Goal: Information Seeking & Learning: Learn about a topic

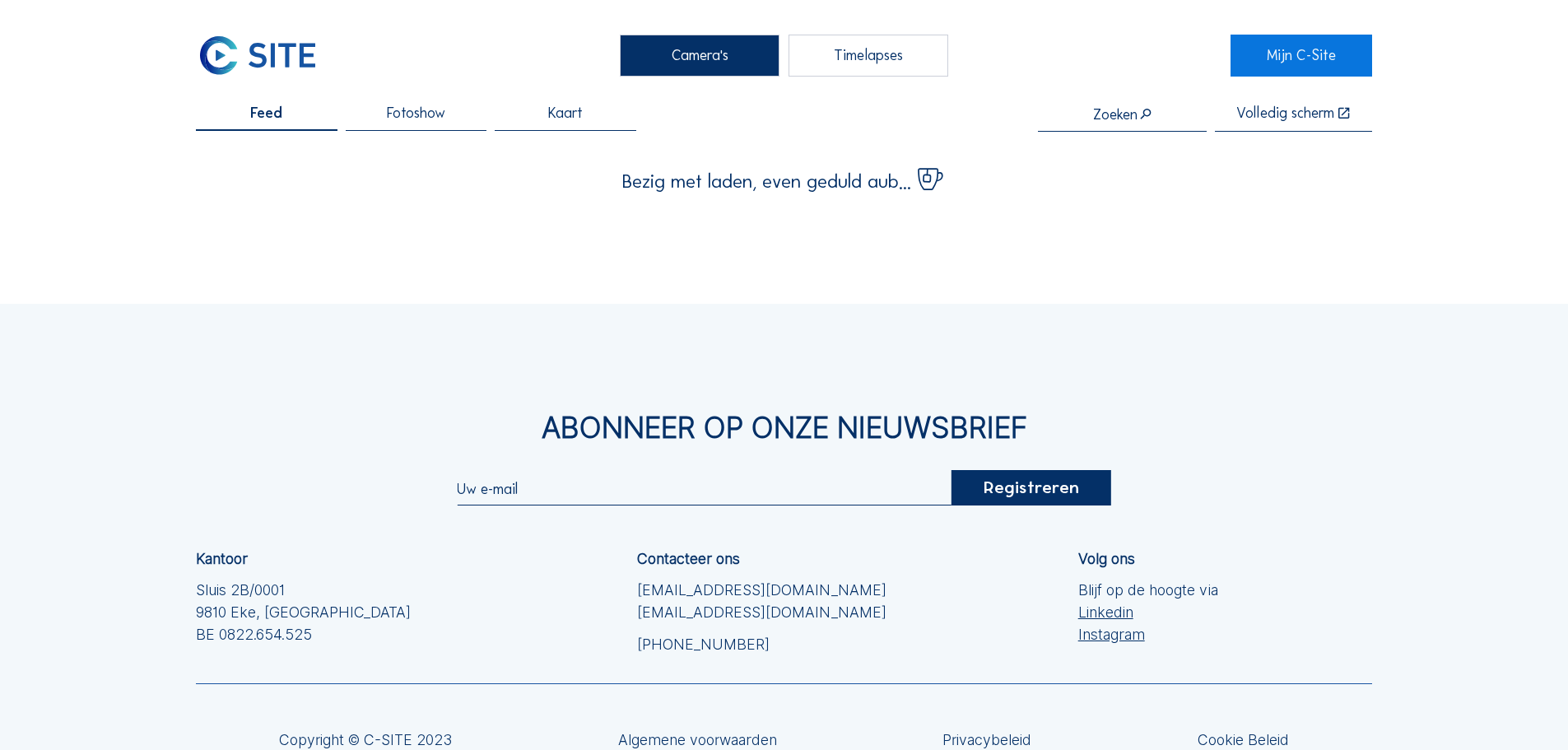
click at [280, 114] on span "Feed" at bounding box center [266, 113] width 32 height 15
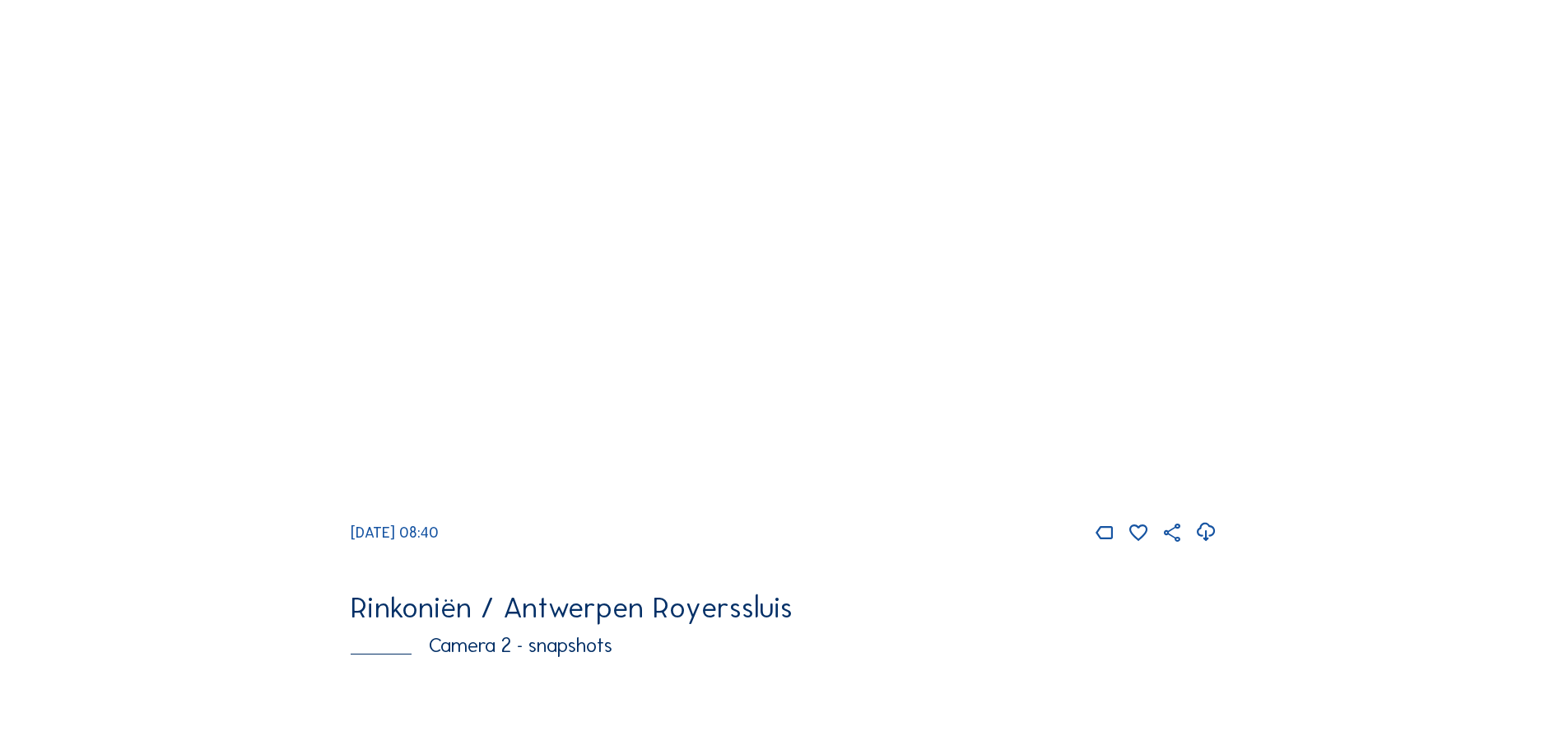
scroll to position [165, 0]
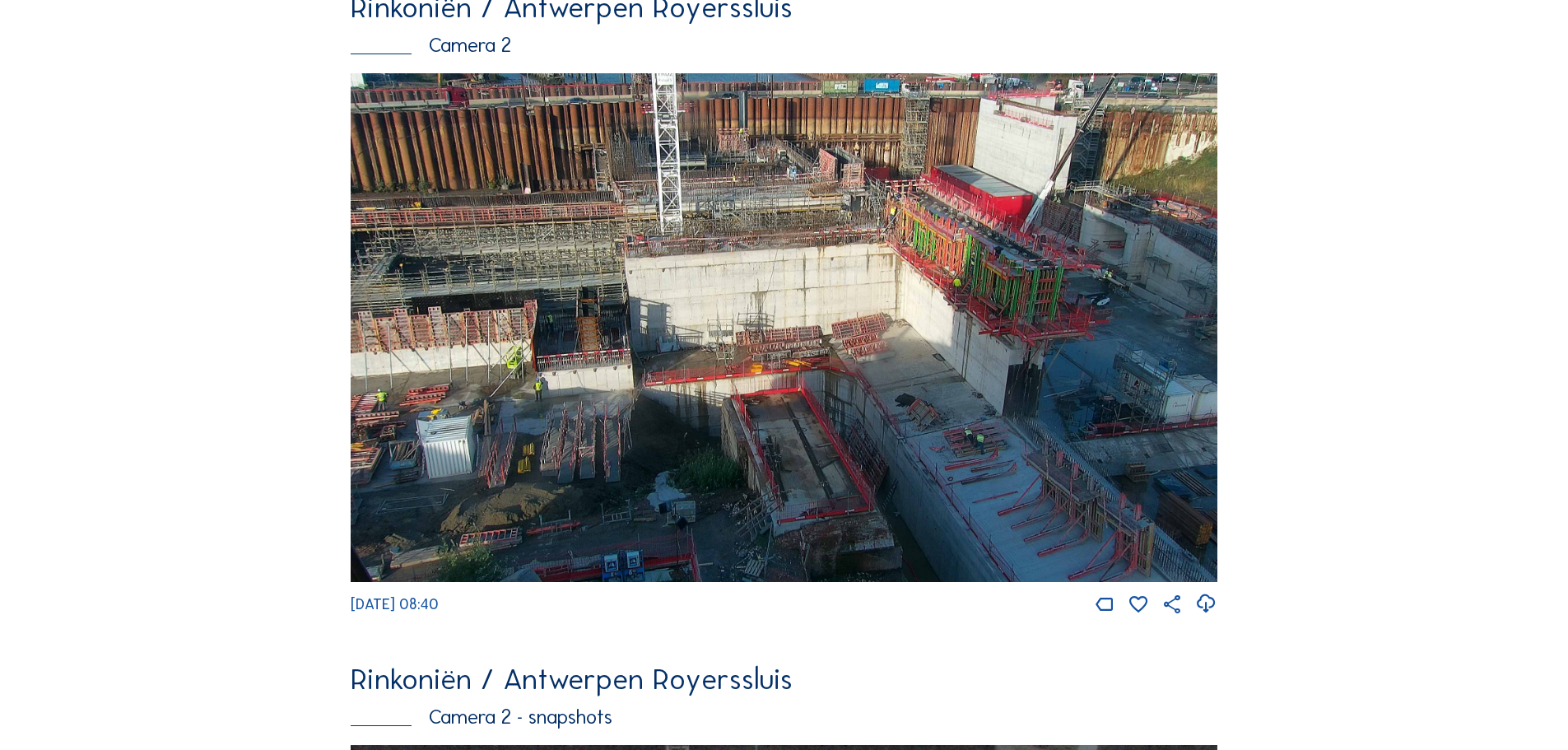
click at [849, 354] on img at bounding box center [784, 327] width 867 height 508
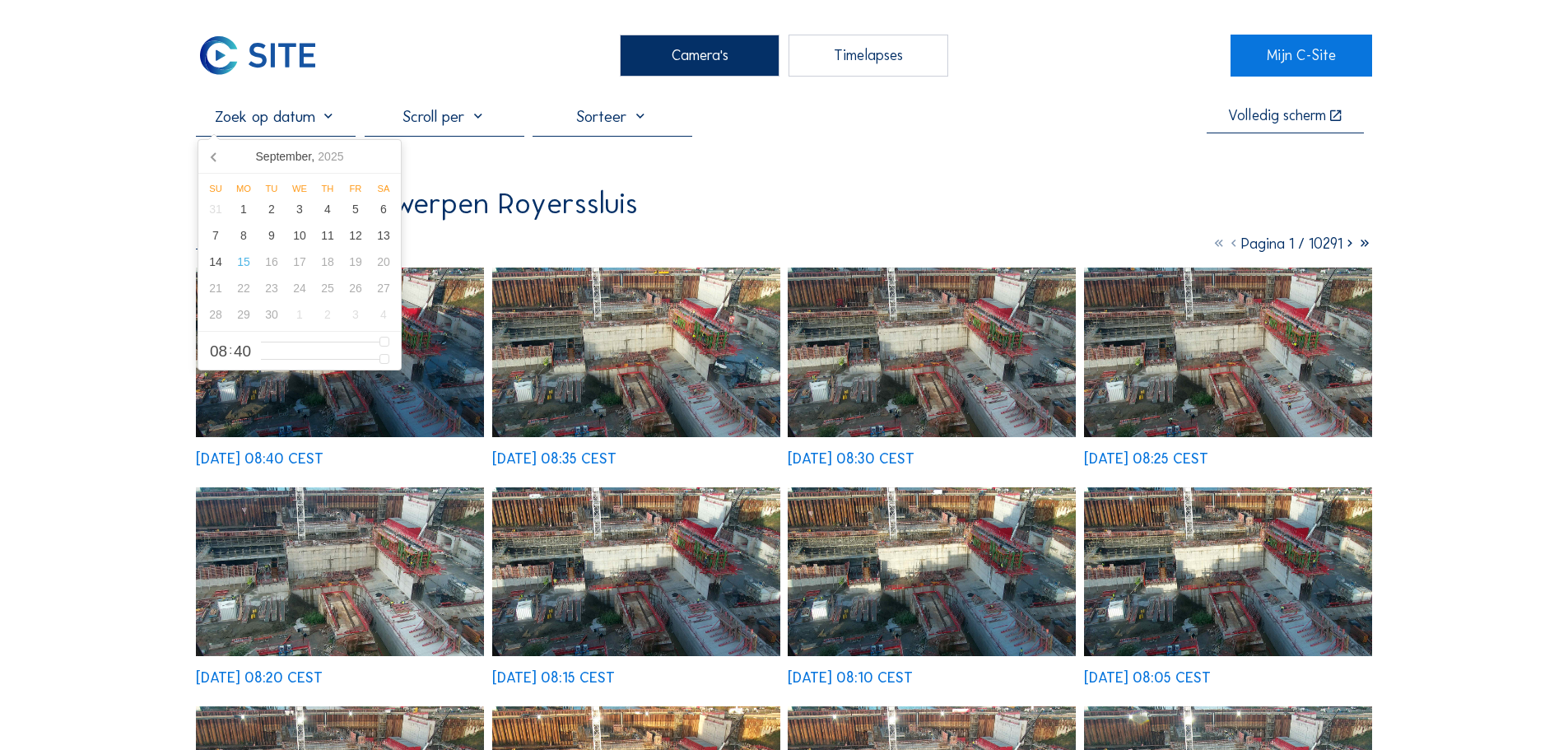
click at [245, 108] on input "text" at bounding box center [276, 116] width 160 height 19
click at [210, 153] on icon at bounding box center [214, 156] width 26 height 26
click at [300, 240] on div "6" at bounding box center [299, 235] width 28 height 26
type input "[DATE] 08:40"
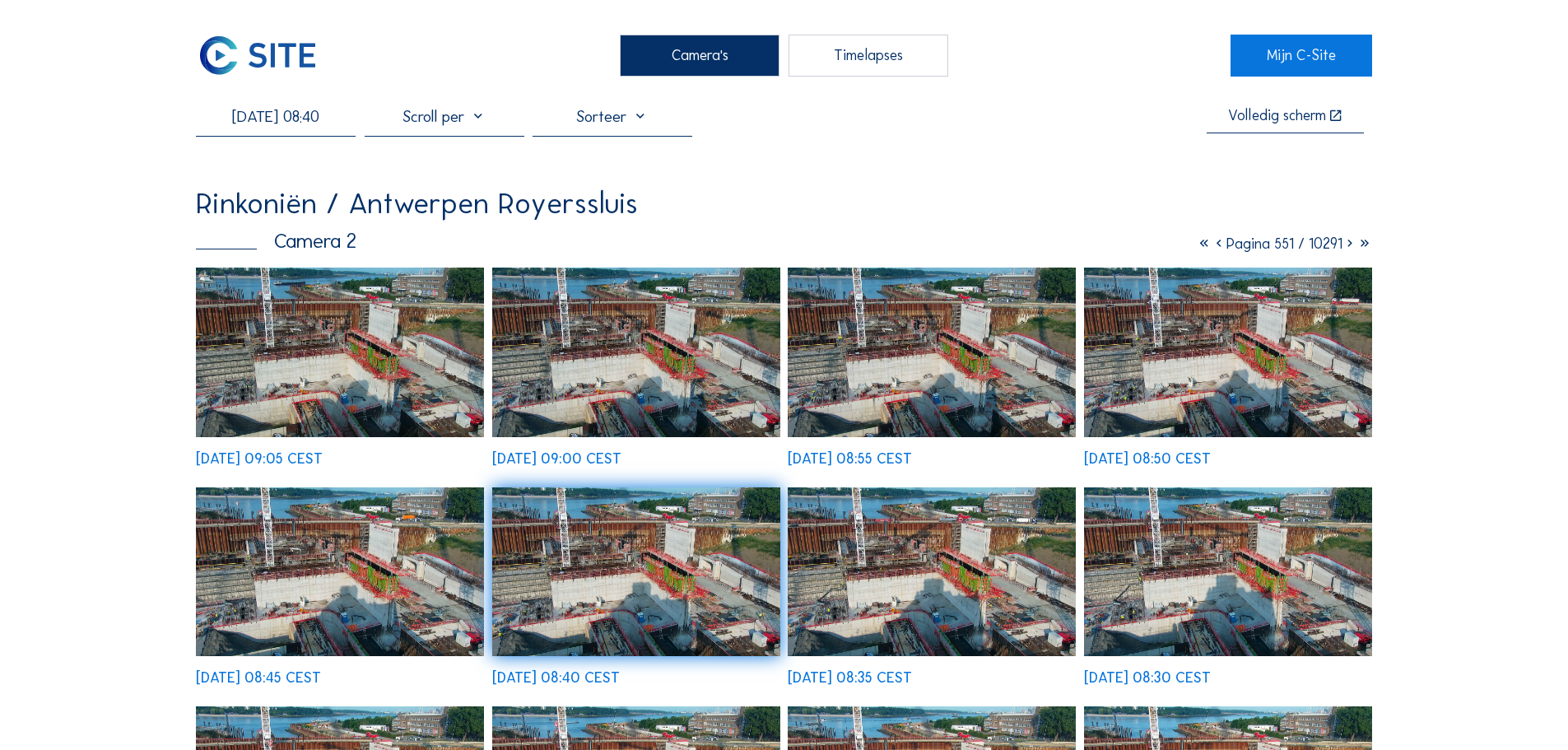
click at [403, 356] on img at bounding box center [340, 352] width 288 height 169
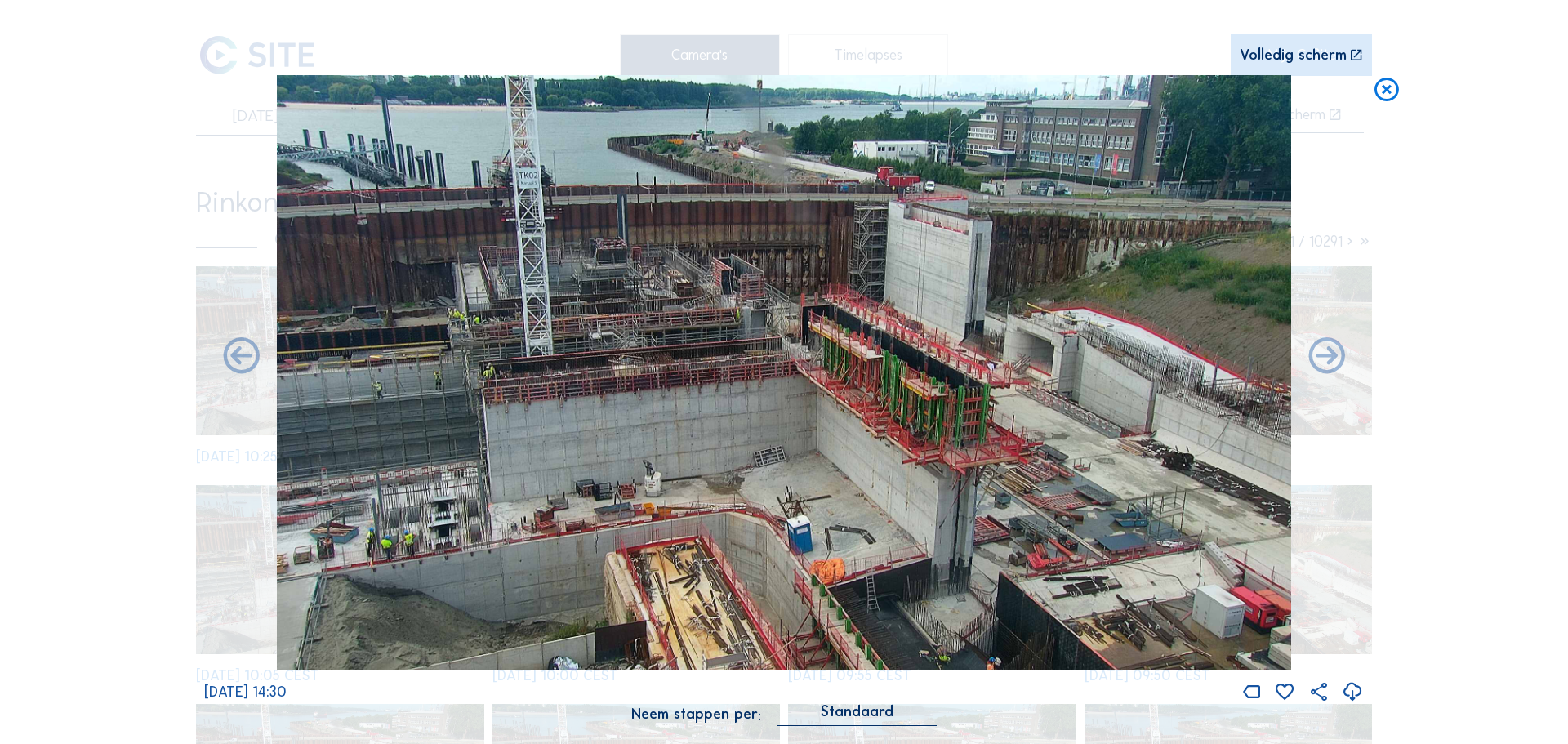
click at [1390, 91] on icon at bounding box center [1387, 90] width 29 height 30
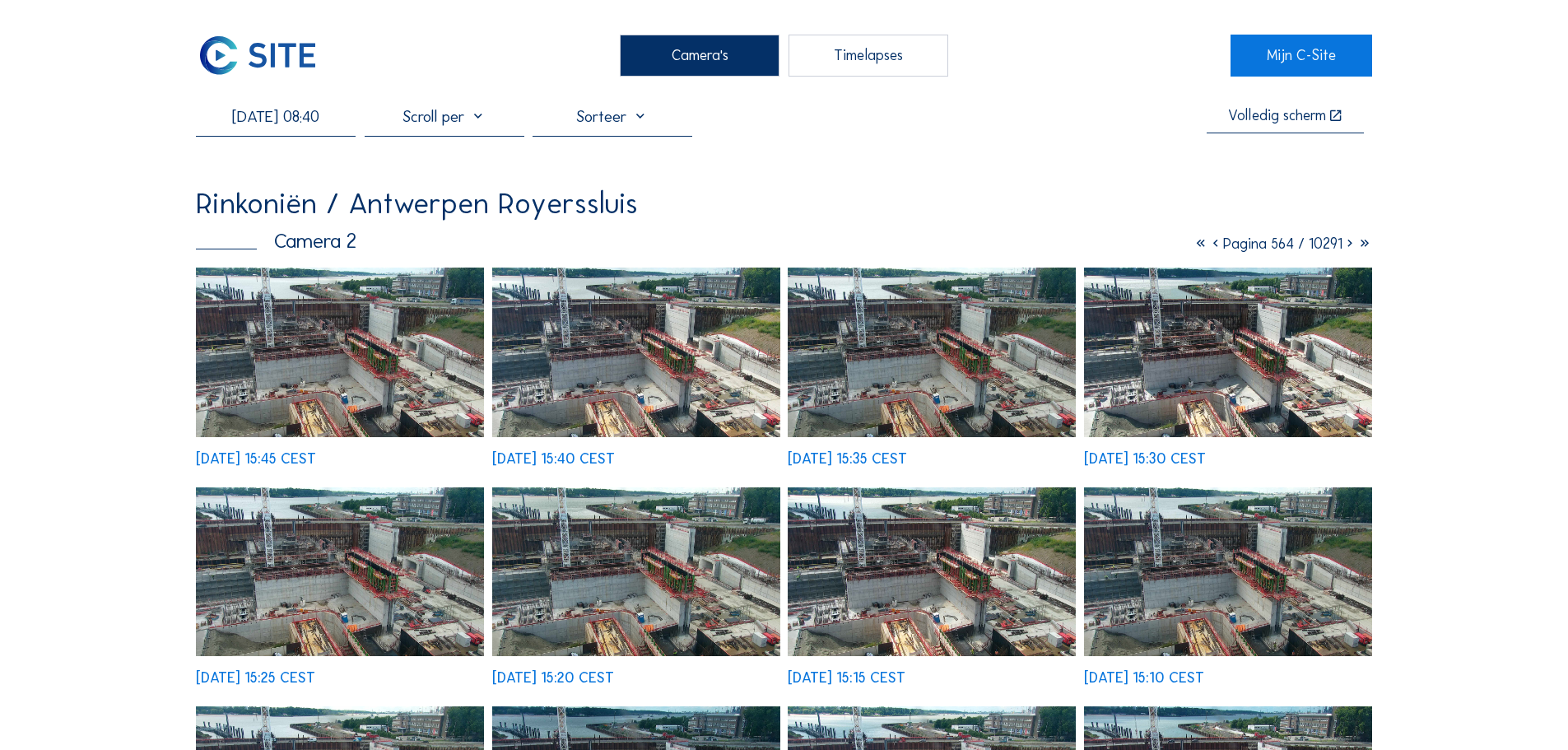
click at [284, 51] on img at bounding box center [257, 55] width 124 height 41
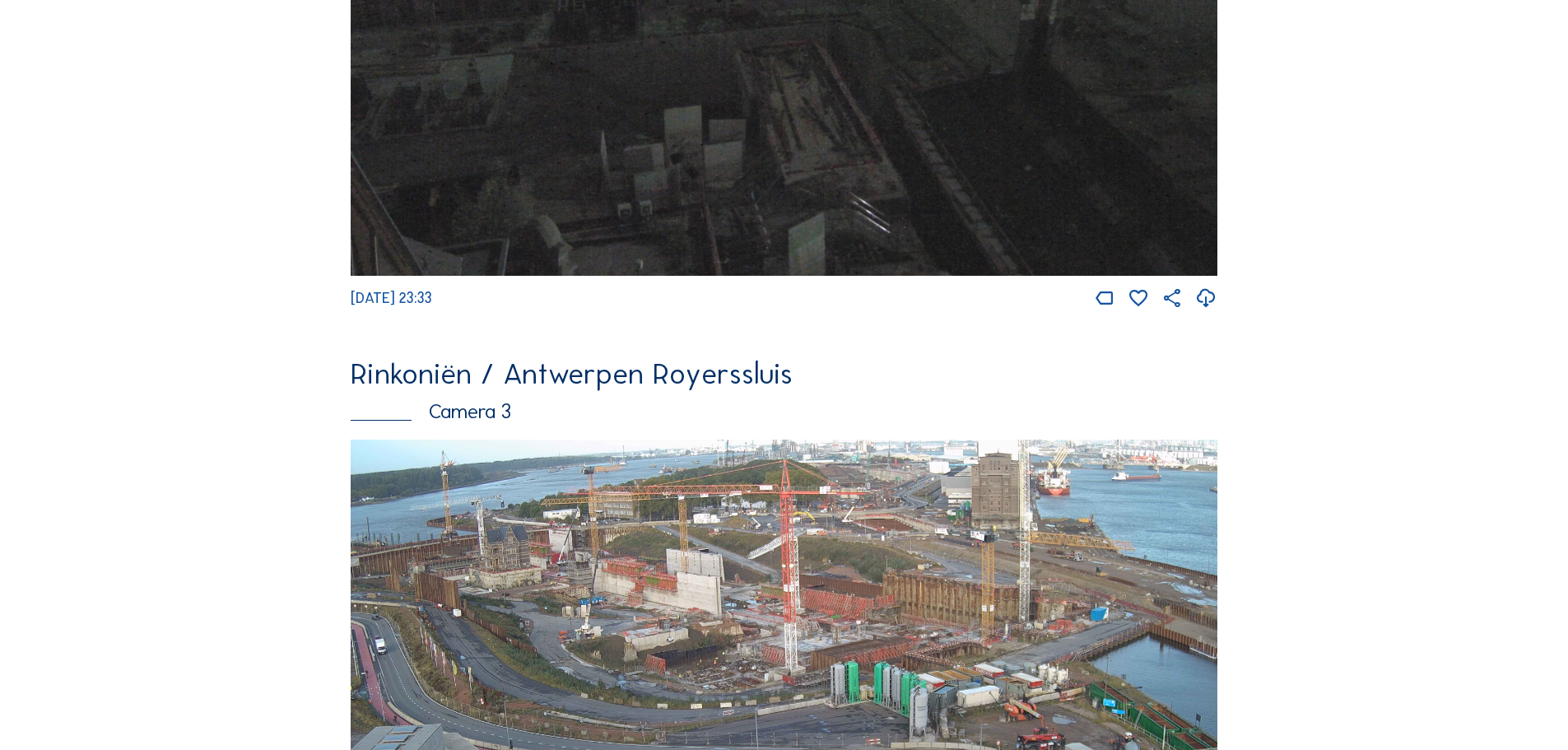
scroll to position [2140, 0]
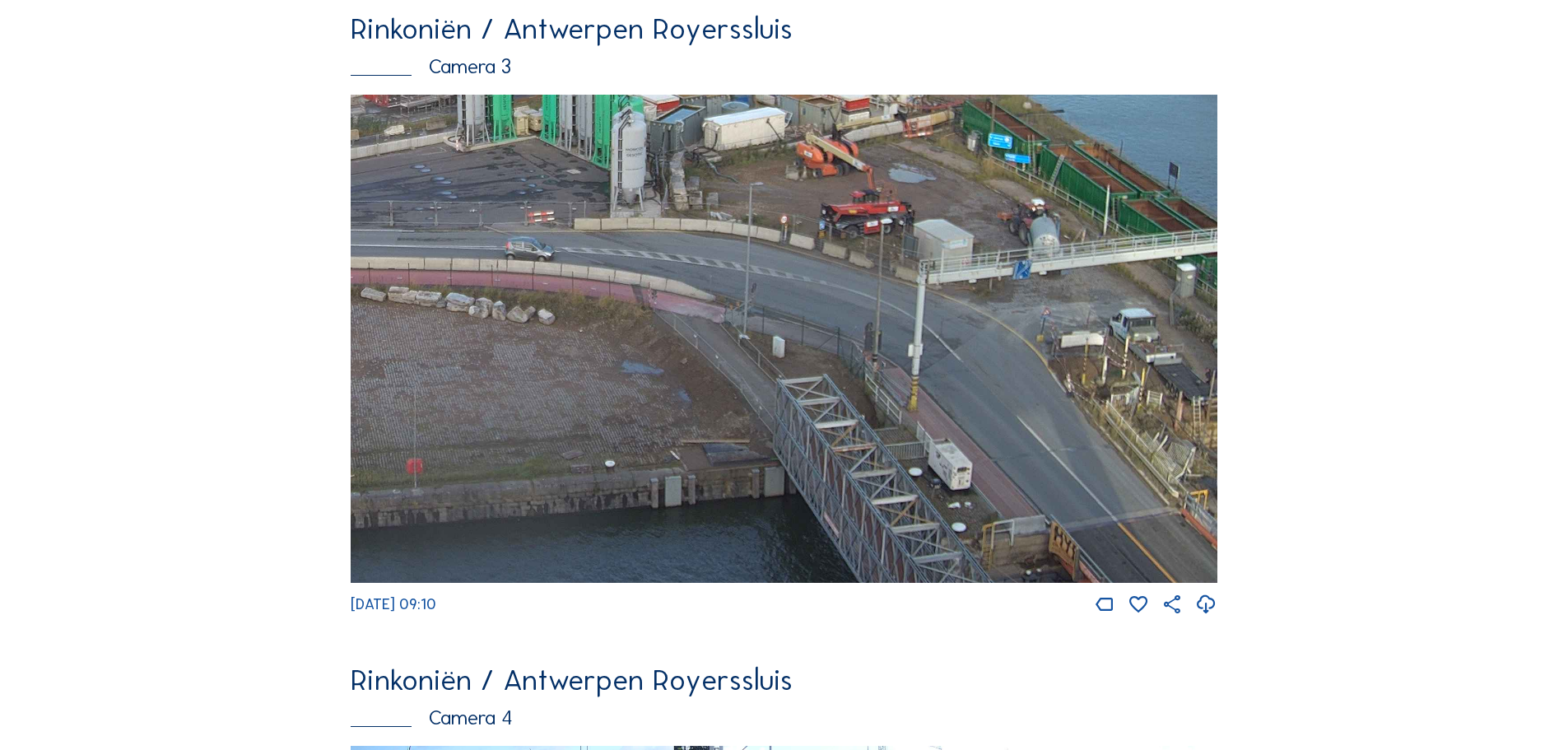
drag, startPoint x: 1104, startPoint y: 467, endPoint x: 829, endPoint y: 252, distance: 349.1
click at [830, 252] on img at bounding box center [784, 338] width 867 height 488
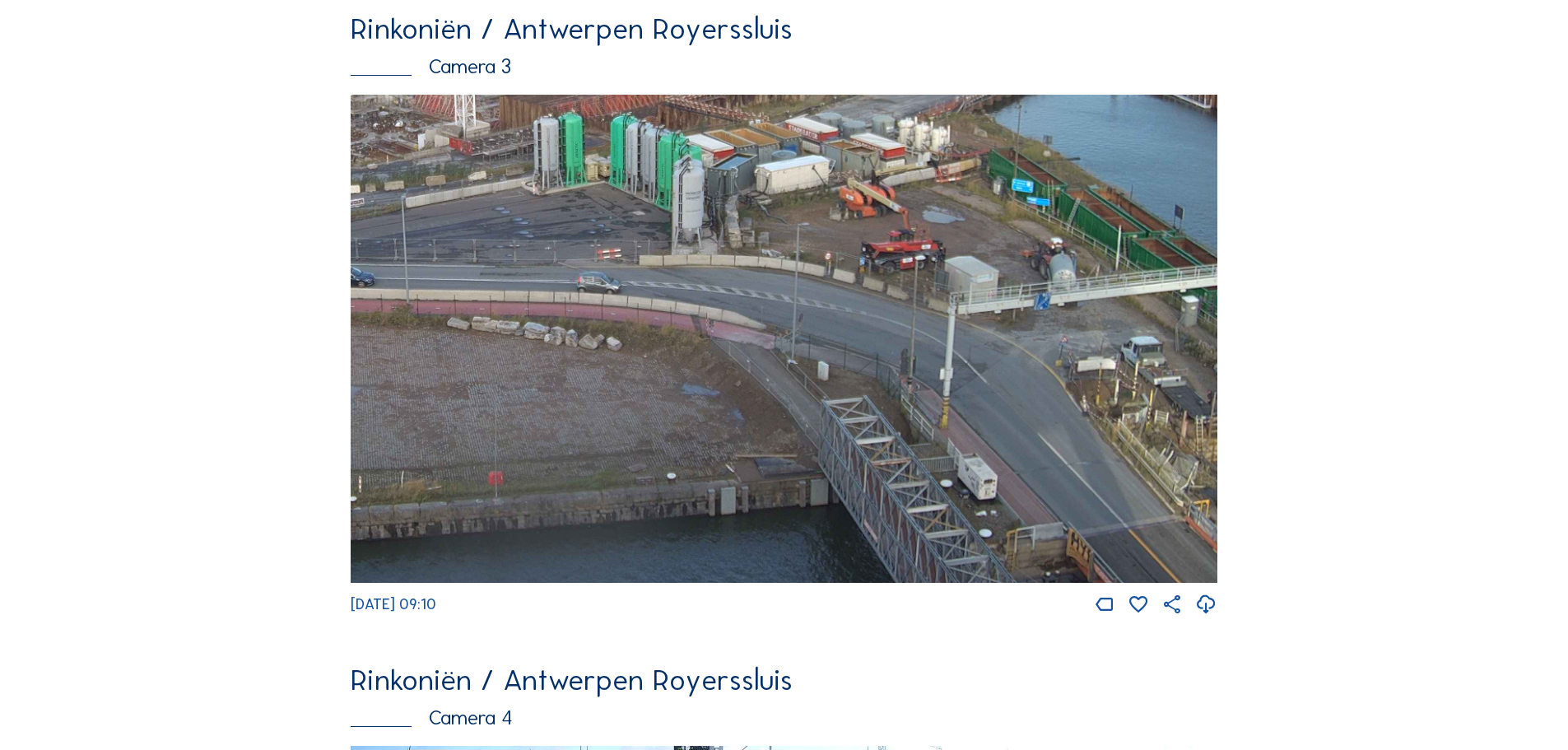
drag, startPoint x: 1155, startPoint y: 457, endPoint x: 1118, endPoint y: 379, distance: 86.3
click at [1119, 380] on img at bounding box center [784, 338] width 867 height 488
drag, startPoint x: 1139, startPoint y: 498, endPoint x: 1129, endPoint y: 386, distance: 112.4
click at [1129, 389] on img at bounding box center [784, 338] width 867 height 488
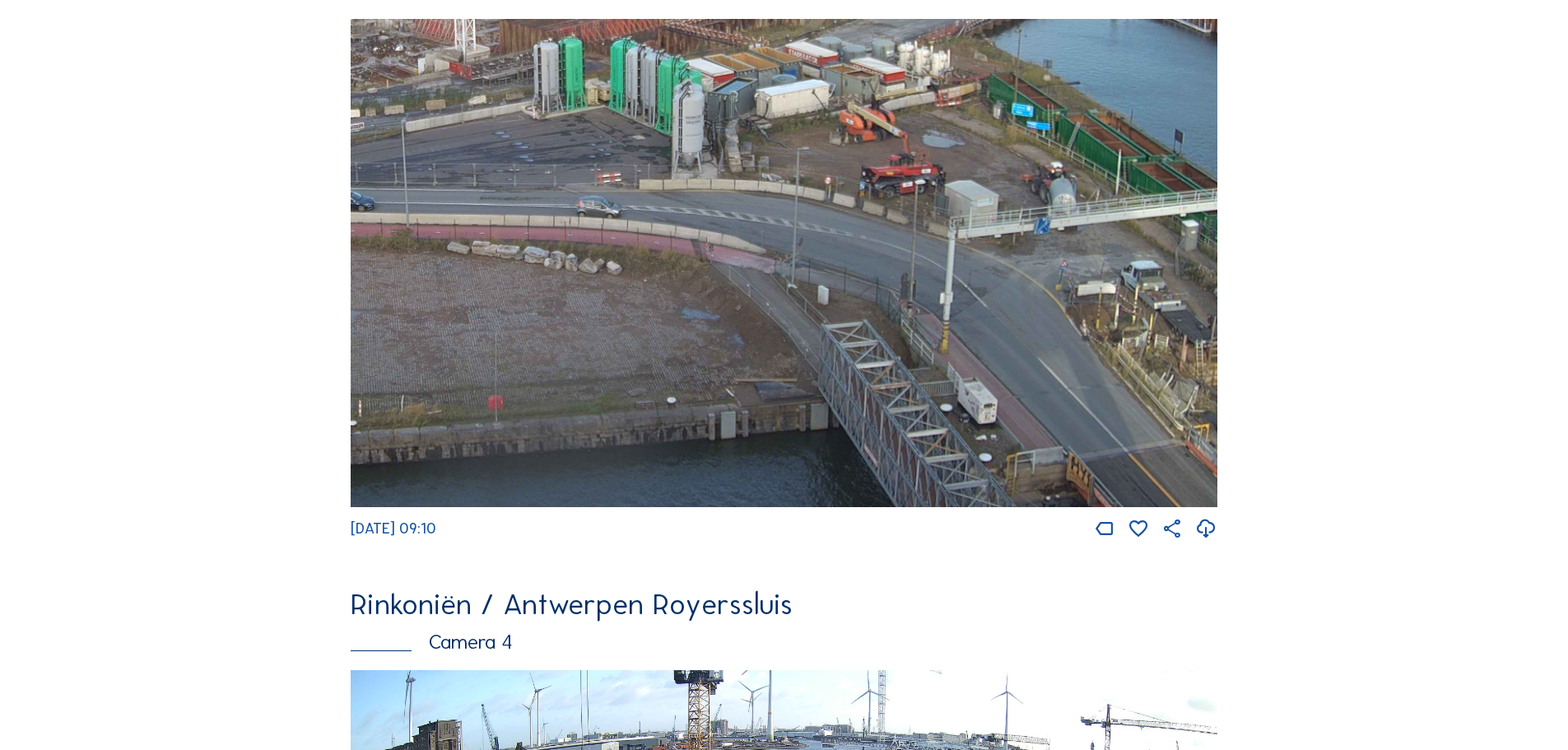
scroll to position [2305, 0]
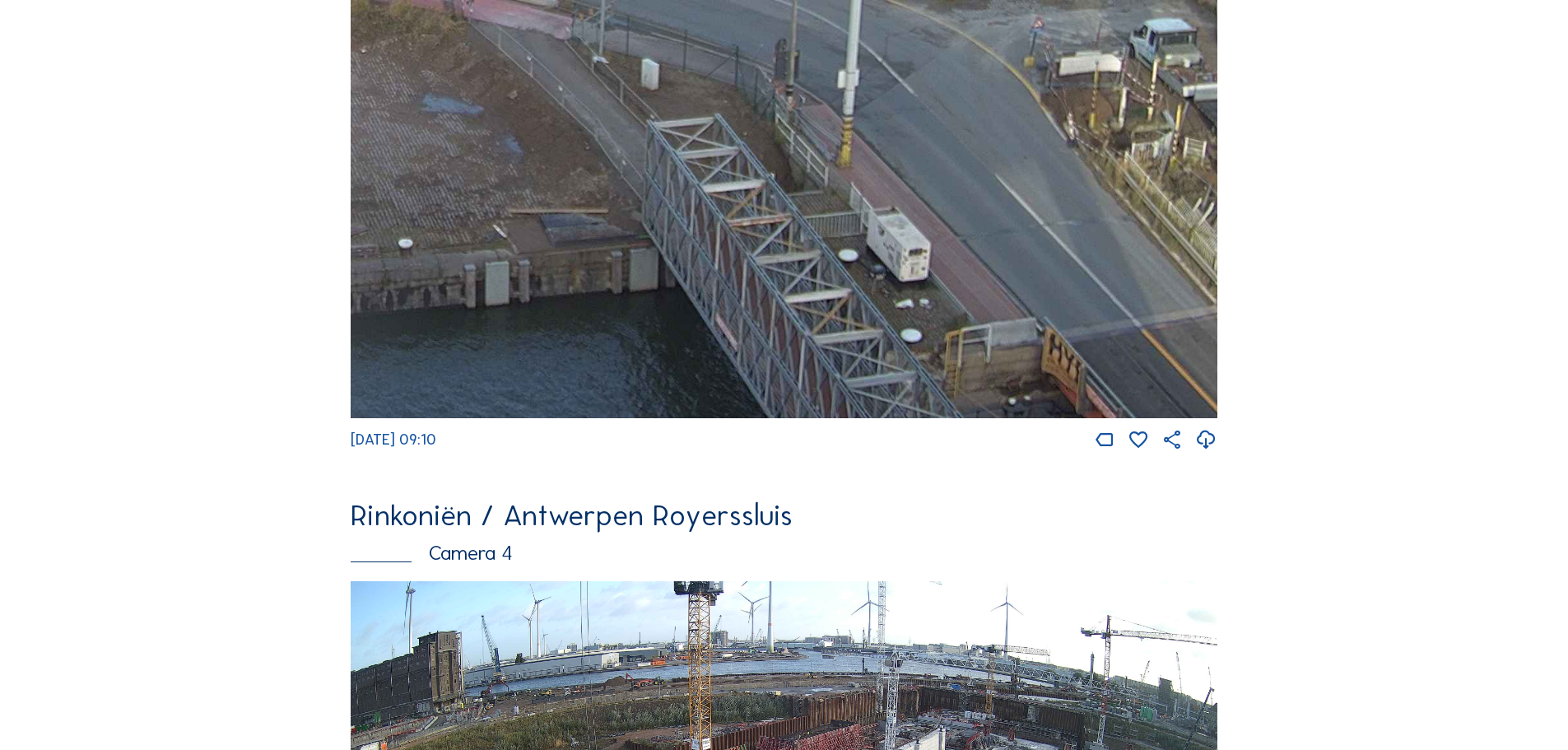
drag, startPoint x: 1106, startPoint y: 335, endPoint x: 1109, endPoint y: 246, distance: 89.1
click at [1109, 246] on img at bounding box center [784, 173] width 867 height 488
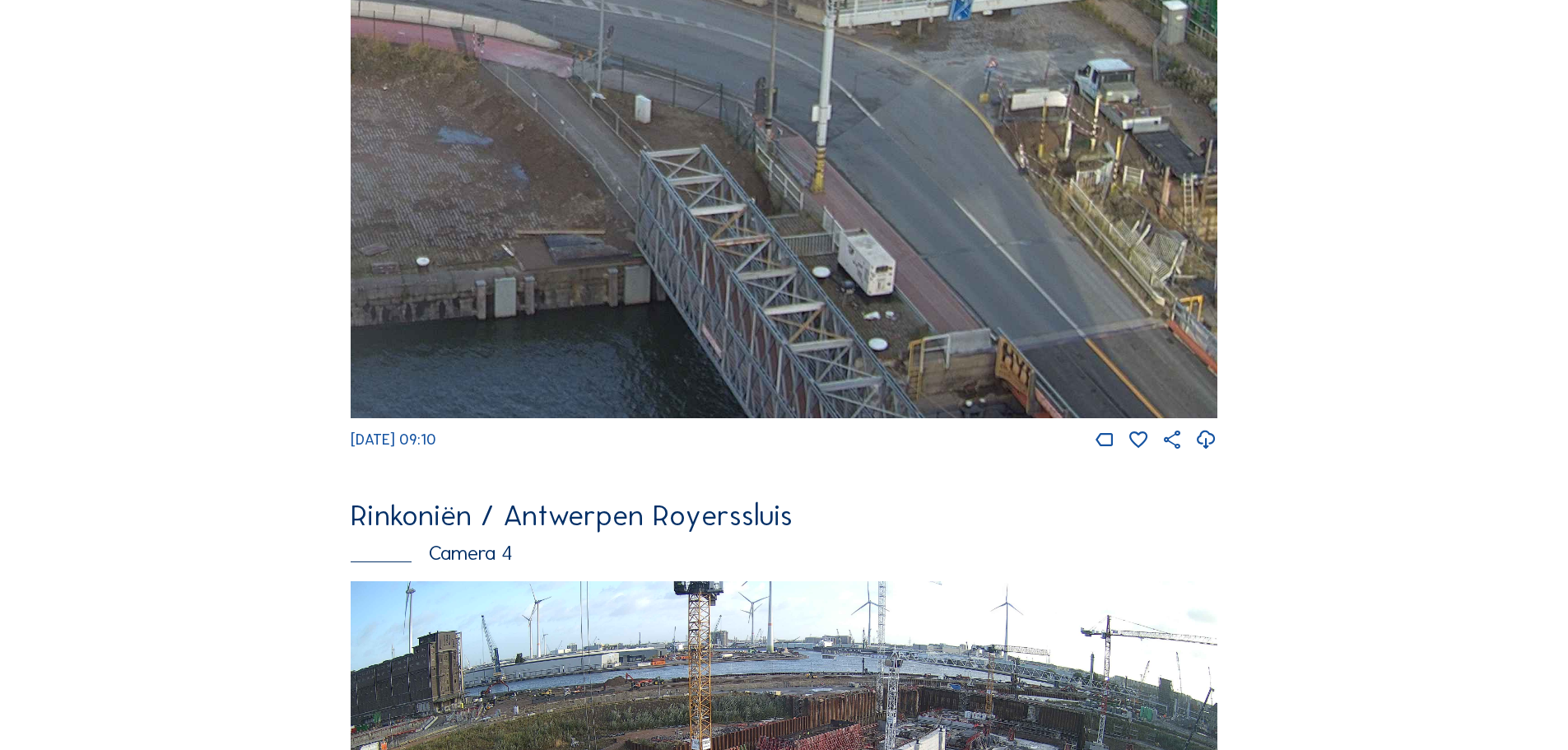
drag, startPoint x: 1016, startPoint y: 369, endPoint x: 906, endPoint y: 272, distance: 146.7
click at [906, 272] on img at bounding box center [784, 173] width 867 height 488
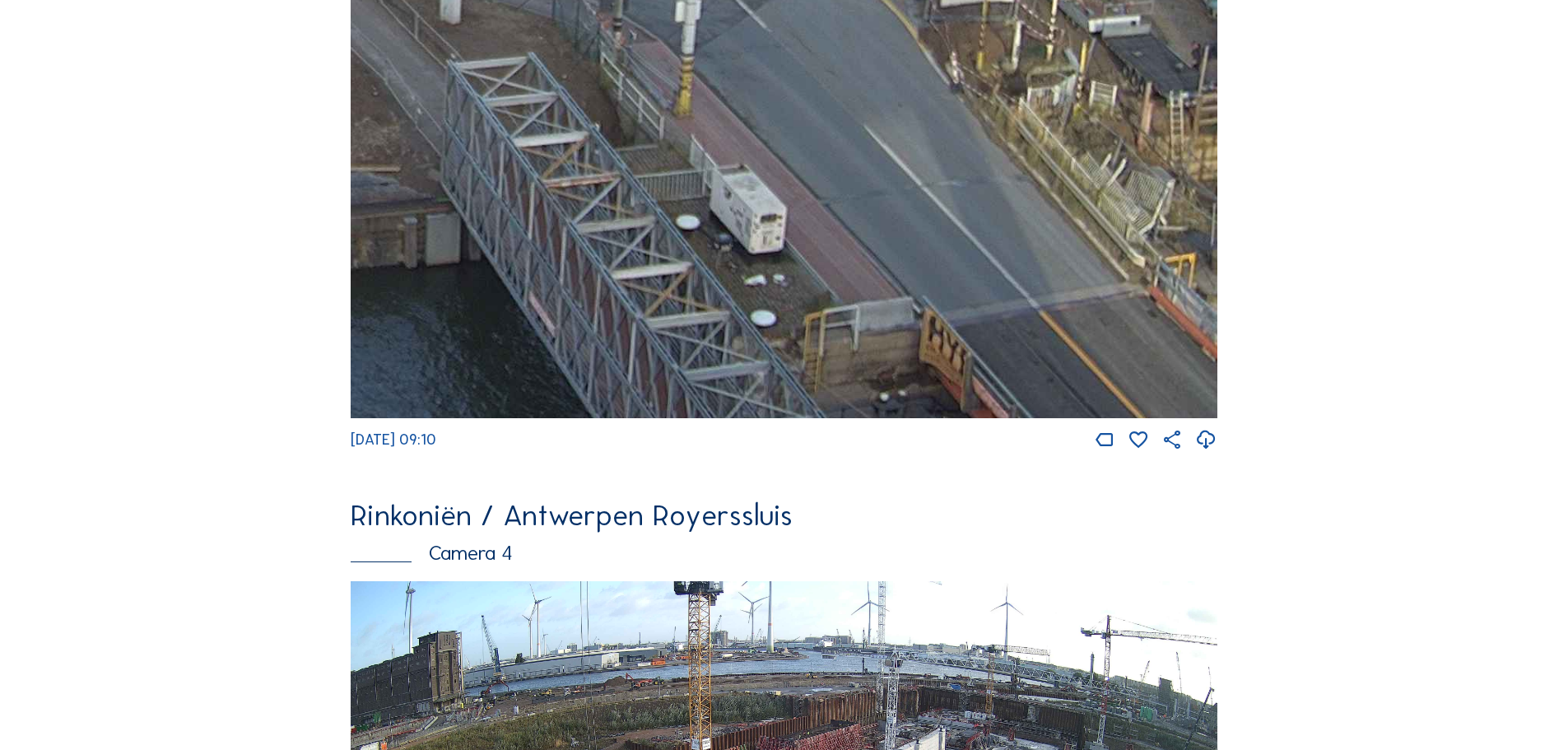
drag, startPoint x: 1167, startPoint y: 362, endPoint x: 969, endPoint y: 242, distance: 231.5
click at [969, 242] on img at bounding box center [784, 173] width 867 height 488
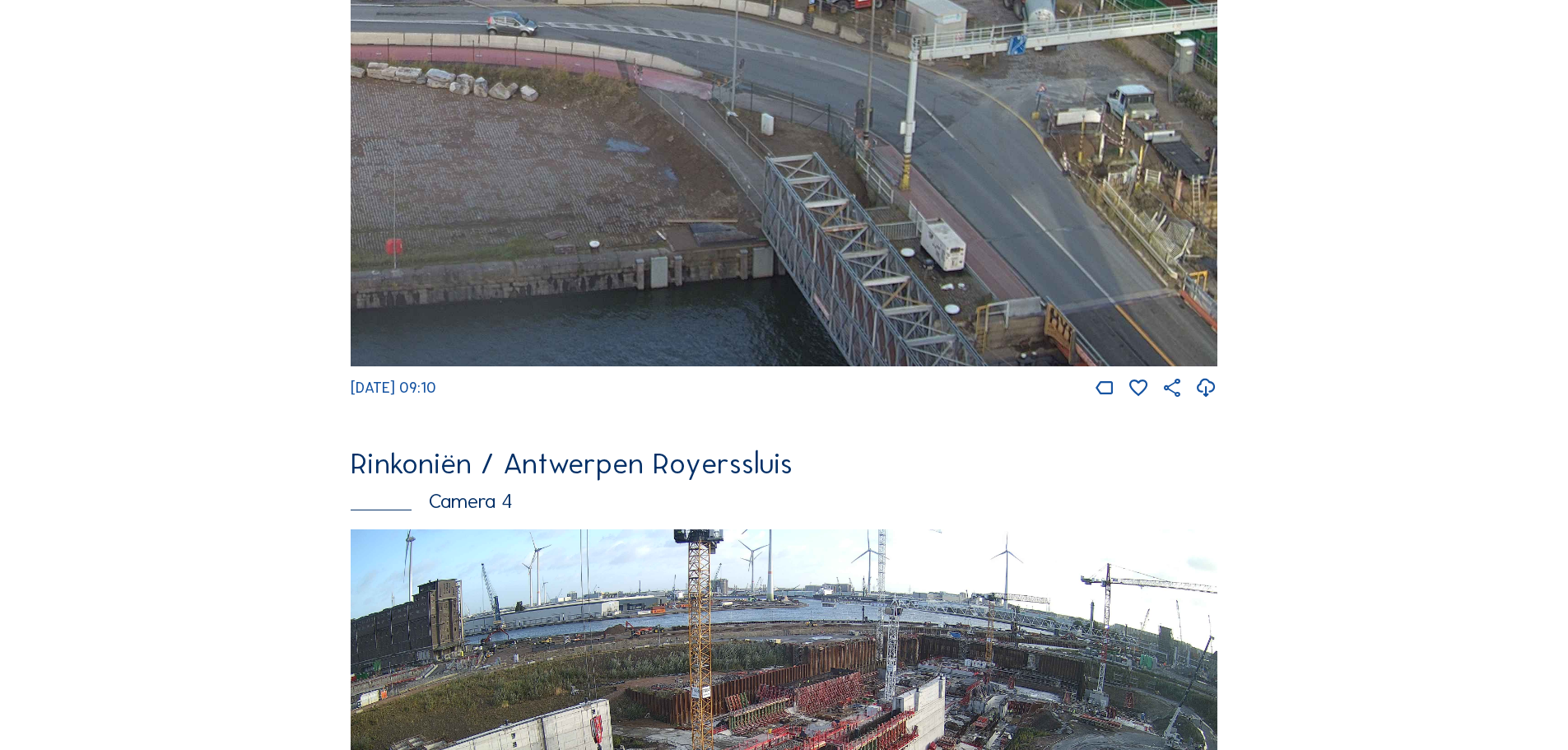
scroll to position [2140, 0]
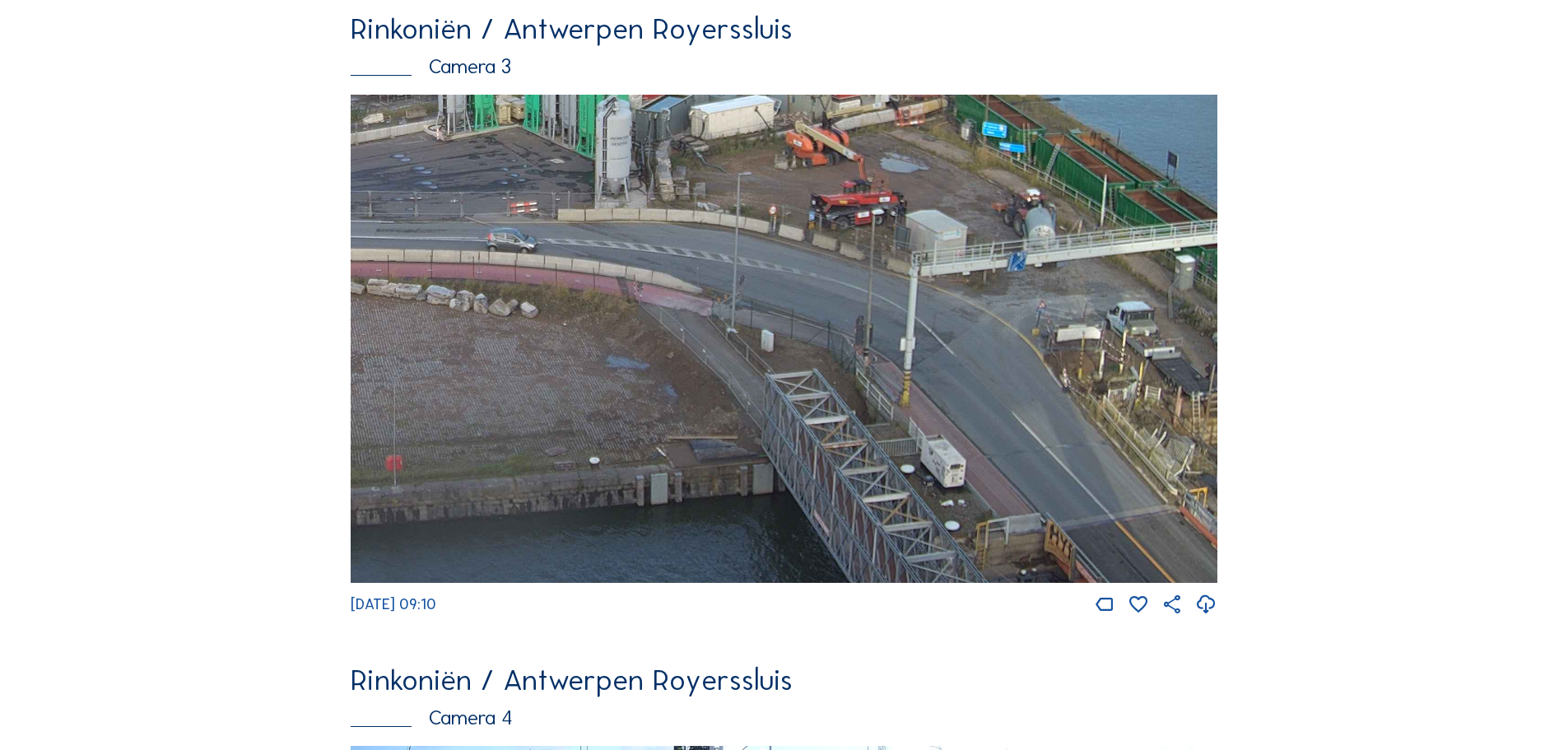
drag, startPoint x: 820, startPoint y: 471, endPoint x: 714, endPoint y: 377, distance: 141.7
click at [715, 379] on img at bounding box center [784, 338] width 867 height 488
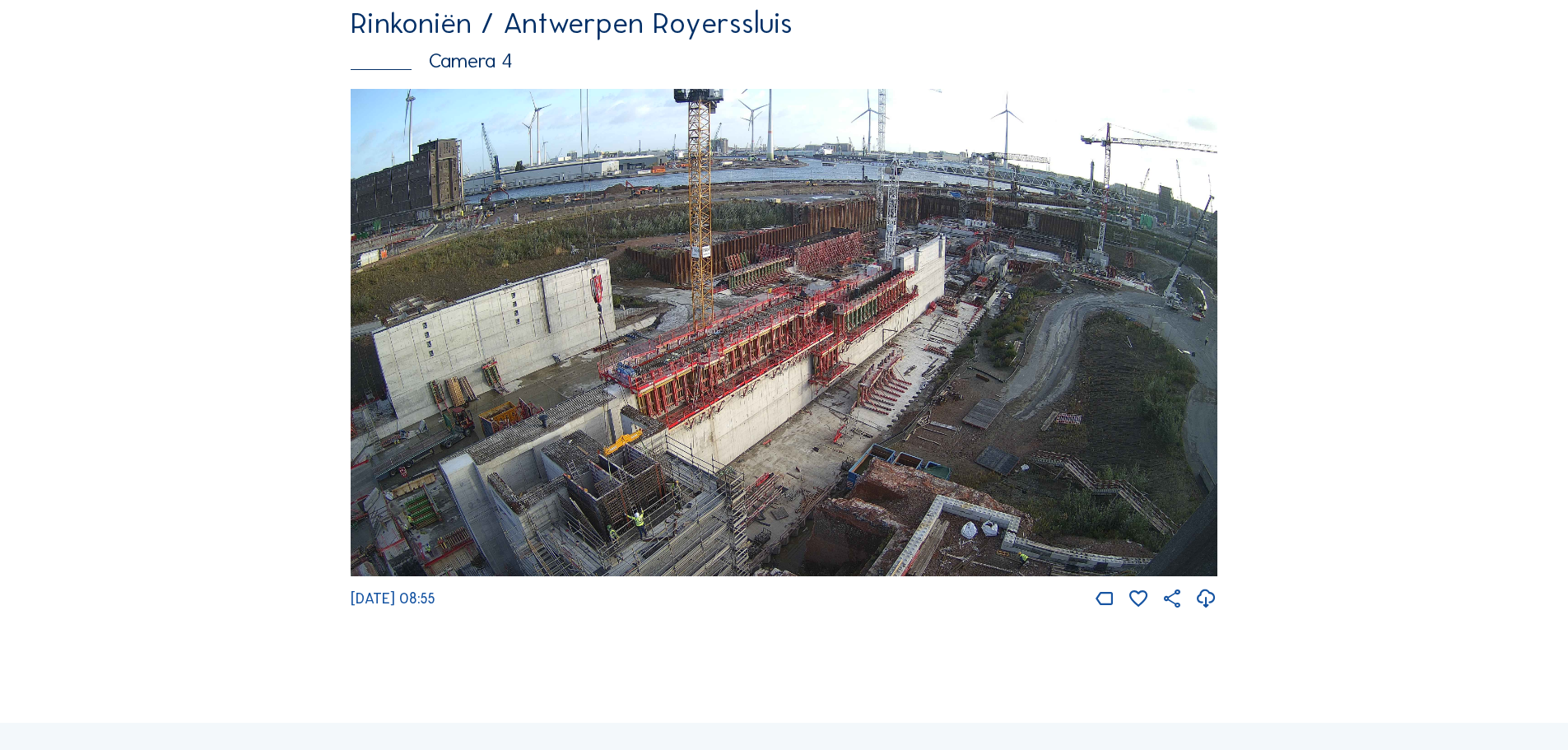
scroll to position [2798, 0]
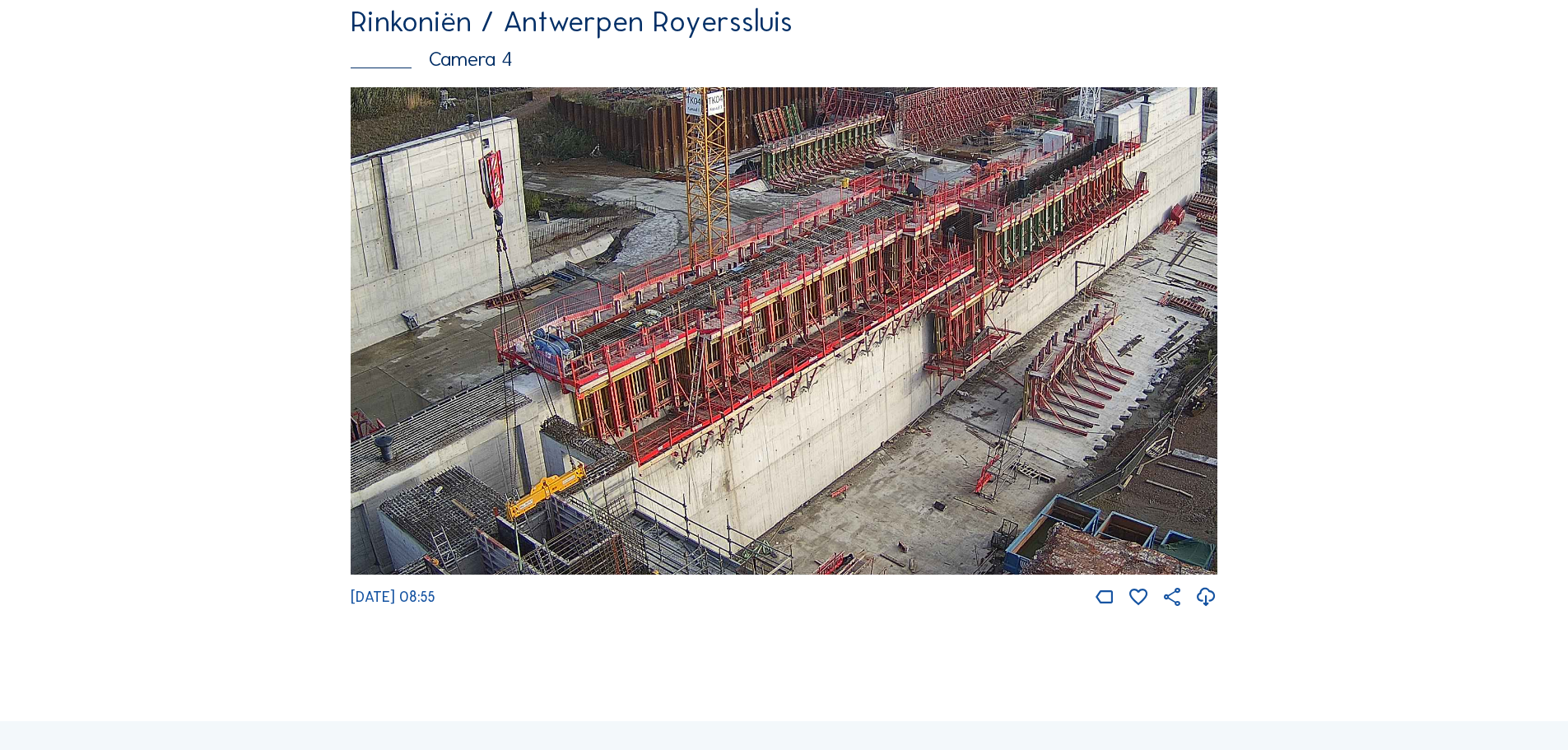
drag, startPoint x: 959, startPoint y: 307, endPoint x: 869, endPoint y: 431, distance: 153.2
click at [869, 431] on img at bounding box center [784, 331] width 867 height 488
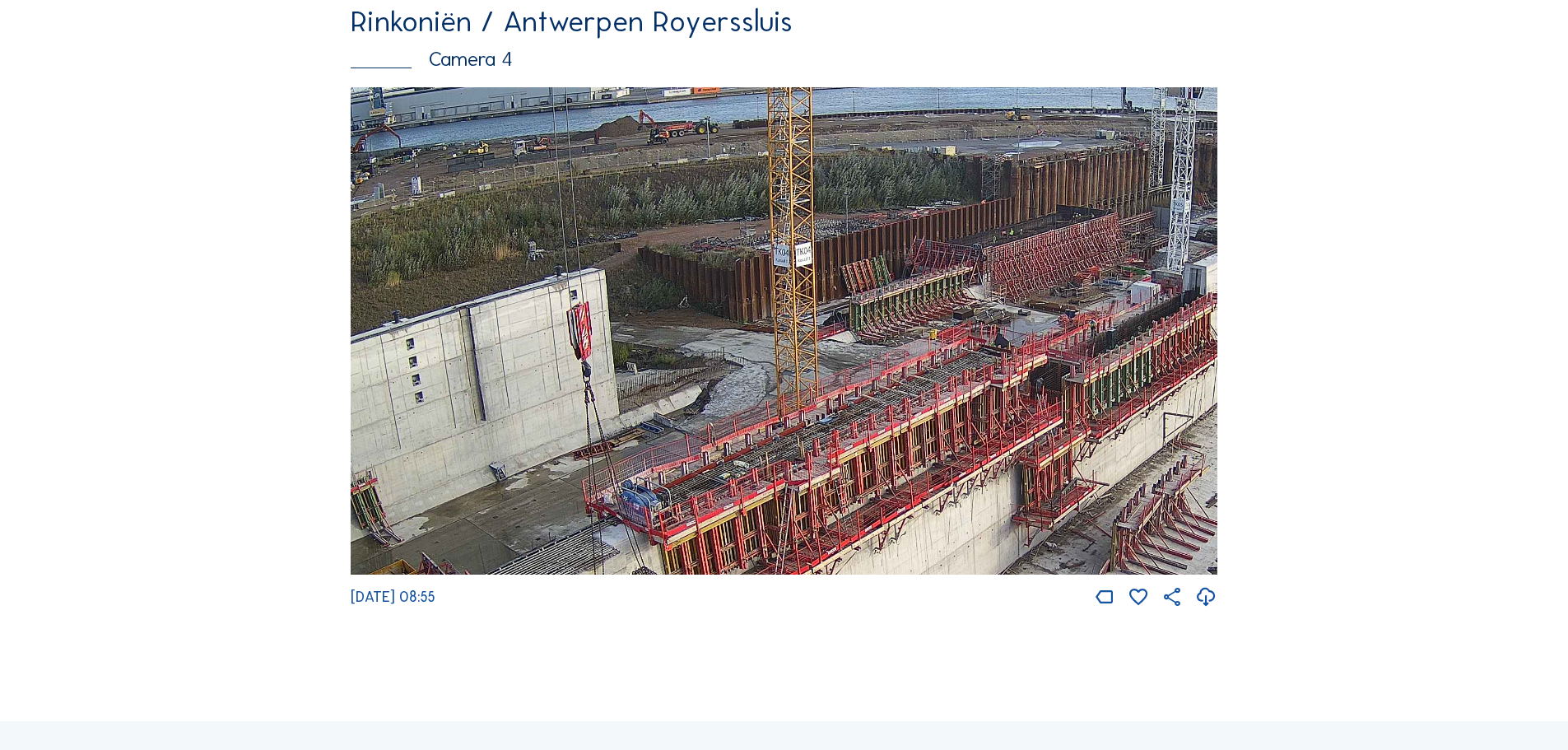
drag, startPoint x: 735, startPoint y: 405, endPoint x: 820, endPoint y: 538, distance: 157.8
click at [819, 539] on img at bounding box center [784, 331] width 867 height 488
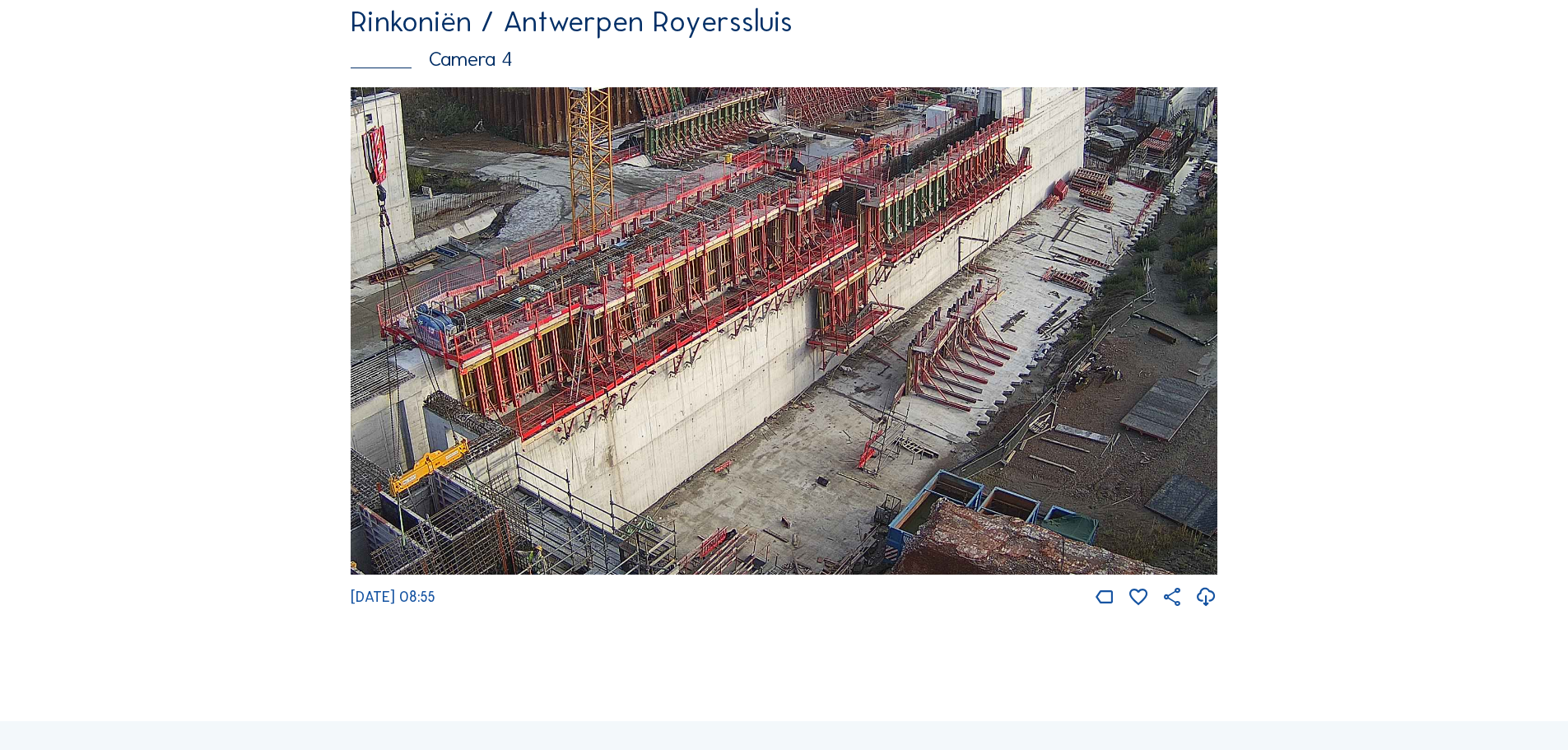
drag, startPoint x: 1101, startPoint y: 465, endPoint x: 888, endPoint y: 306, distance: 265.8
click at [888, 306] on img at bounding box center [784, 331] width 867 height 488
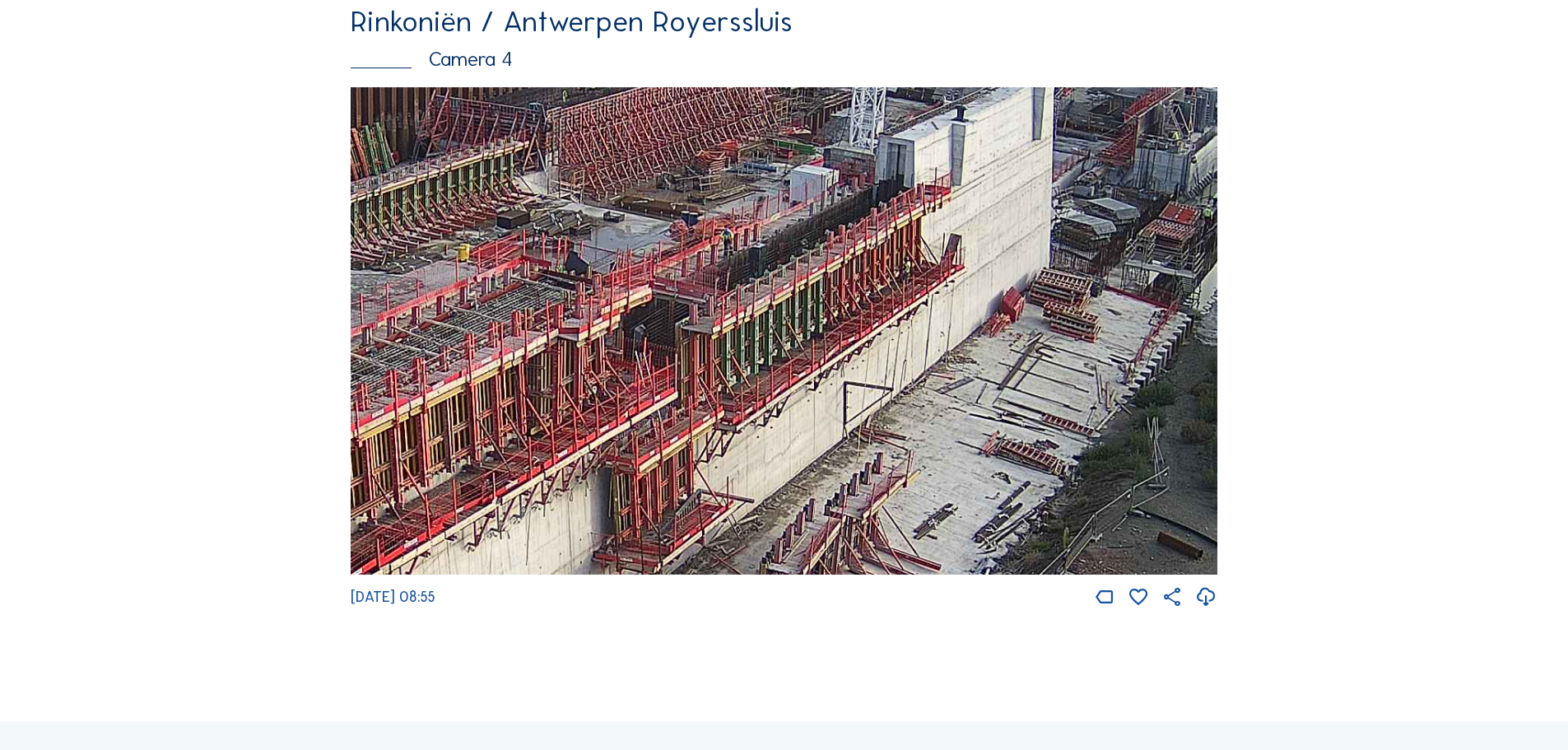
drag, startPoint x: 1032, startPoint y: 217, endPoint x: 935, endPoint y: 376, distance: 186.3
click at [935, 376] on img at bounding box center [784, 331] width 867 height 488
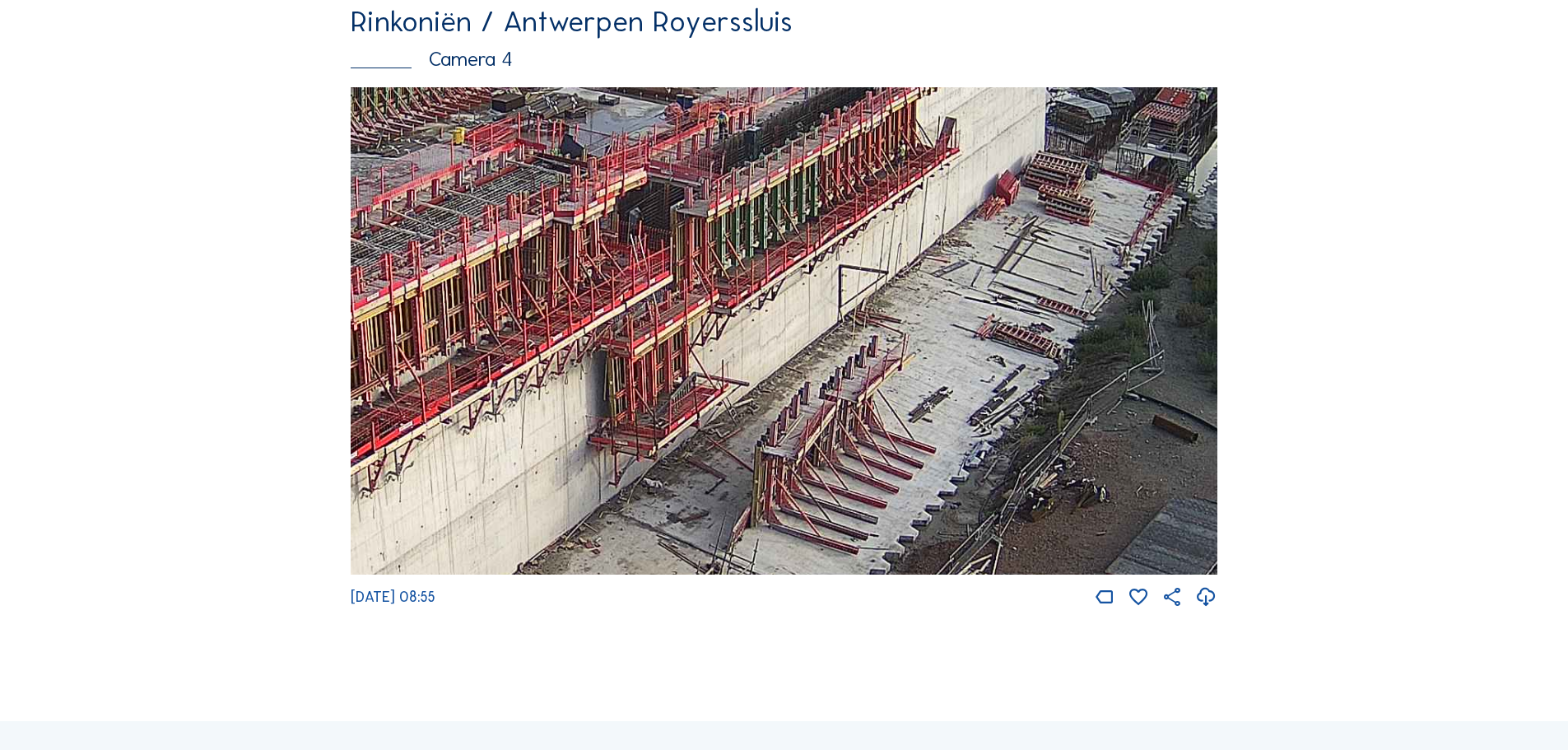
drag, startPoint x: 888, startPoint y: 459, endPoint x: 880, endPoint y: 330, distance: 129.2
click at [880, 333] on img at bounding box center [784, 331] width 867 height 488
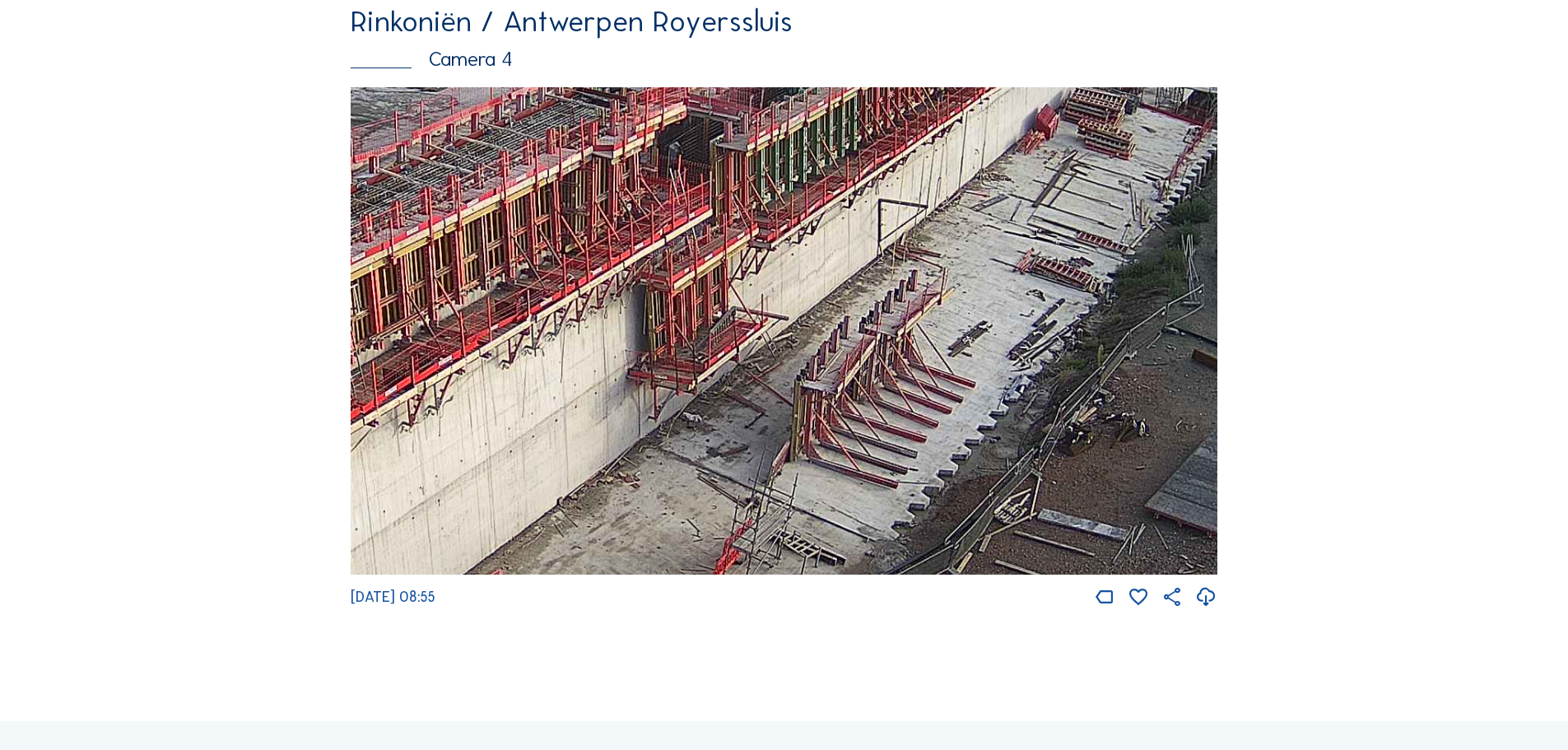
drag, startPoint x: 691, startPoint y: 486, endPoint x: 732, endPoint y: 418, distance: 79.4
click at [732, 425] on img at bounding box center [784, 331] width 867 height 488
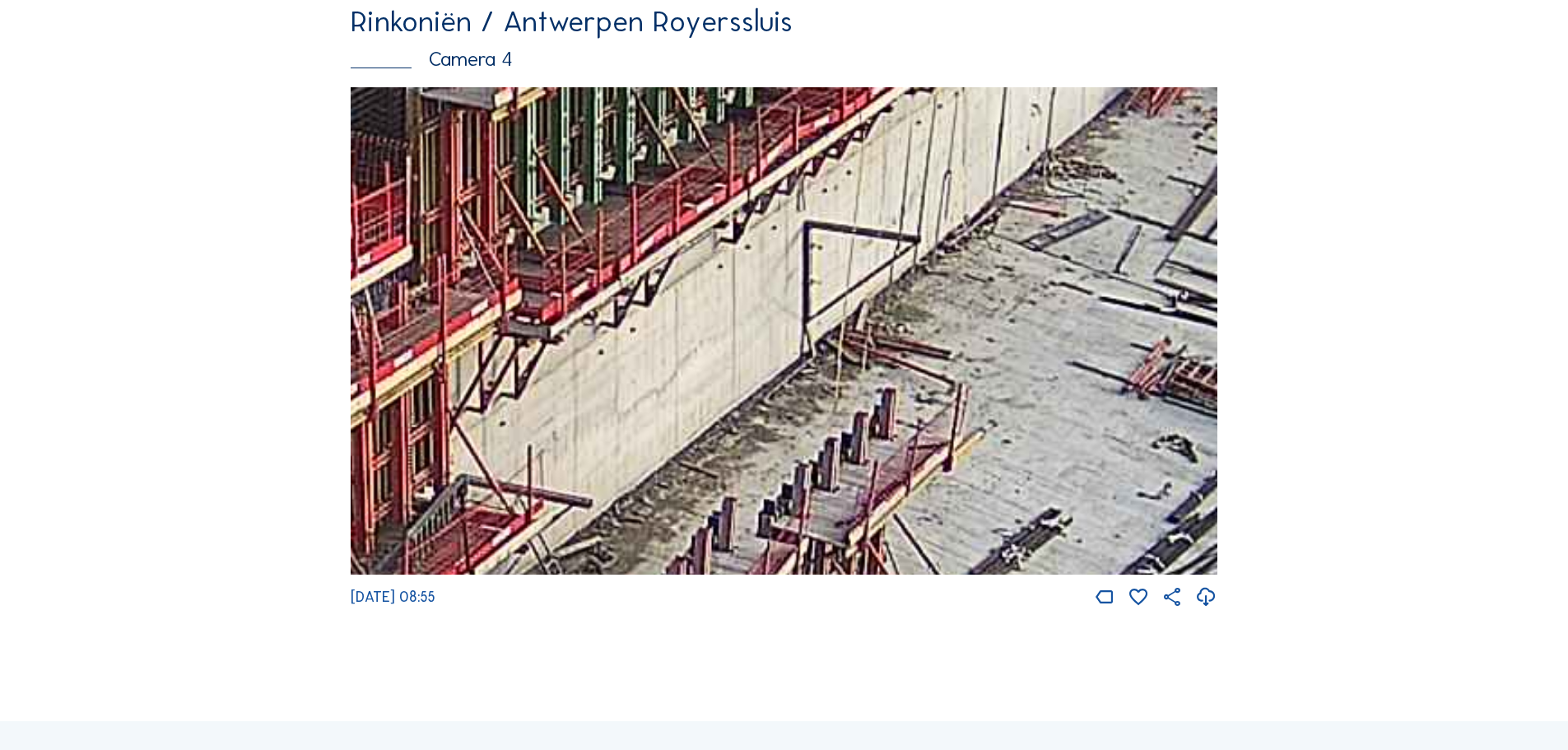
drag, startPoint x: 779, startPoint y: 331, endPoint x: 586, endPoint y: 553, distance: 294.2
click at [586, 553] on img at bounding box center [784, 331] width 867 height 488
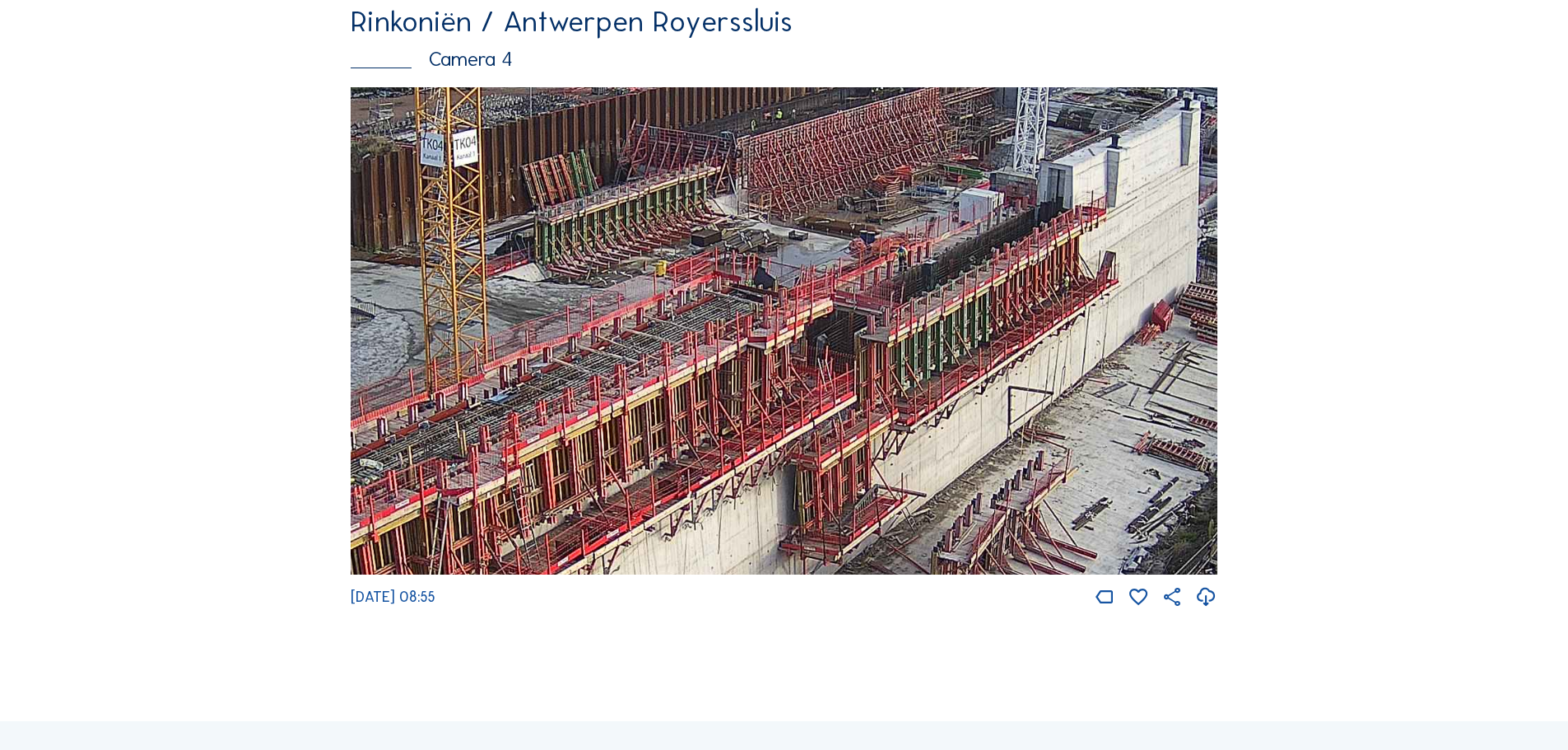
drag, startPoint x: 653, startPoint y: 365, endPoint x: 823, endPoint y: 455, distance: 192.4
click at [823, 455] on img at bounding box center [784, 331] width 867 height 488
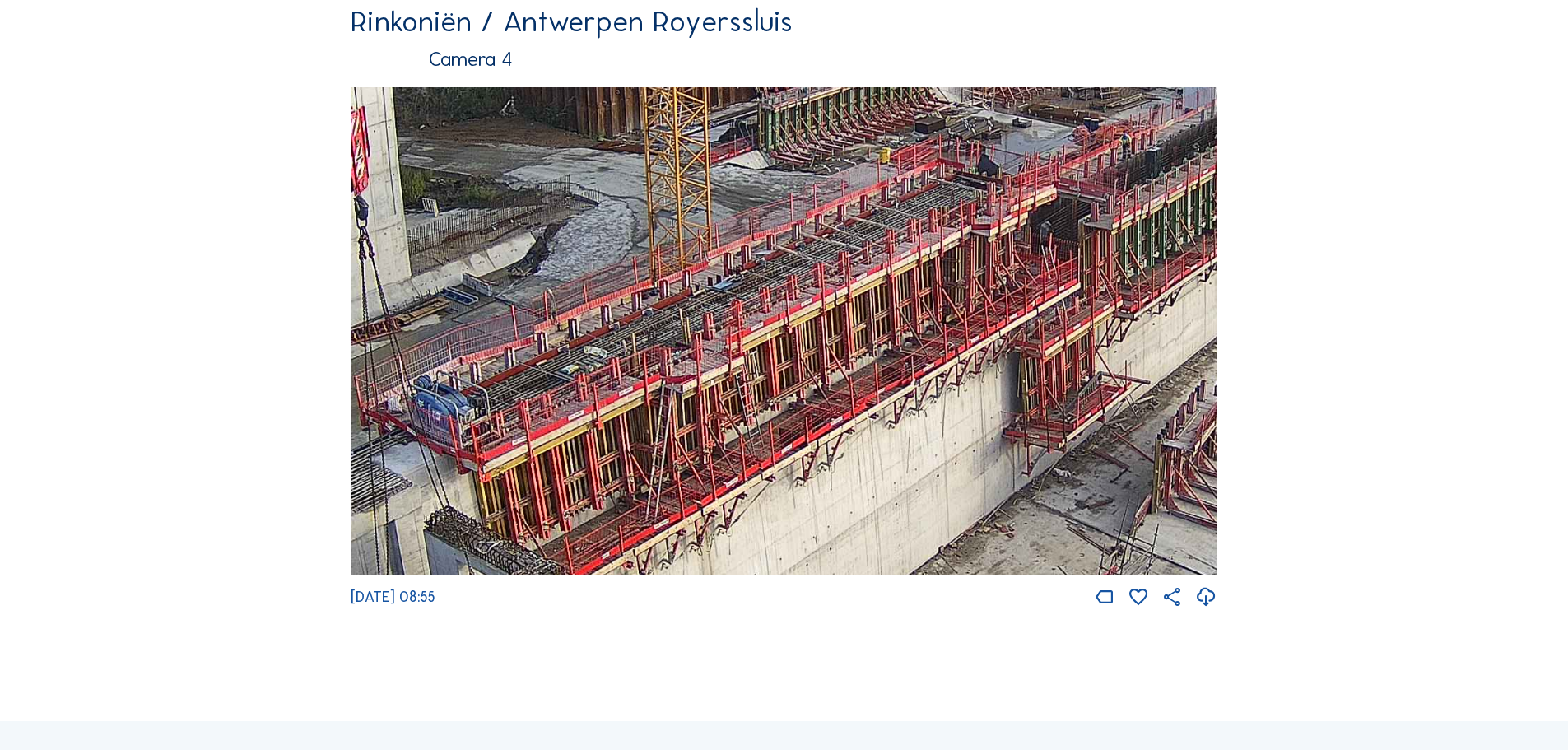
drag, startPoint x: 626, startPoint y: 420, endPoint x: 849, endPoint y: 307, distance: 250.0
click at [849, 307] on img at bounding box center [784, 331] width 867 height 488
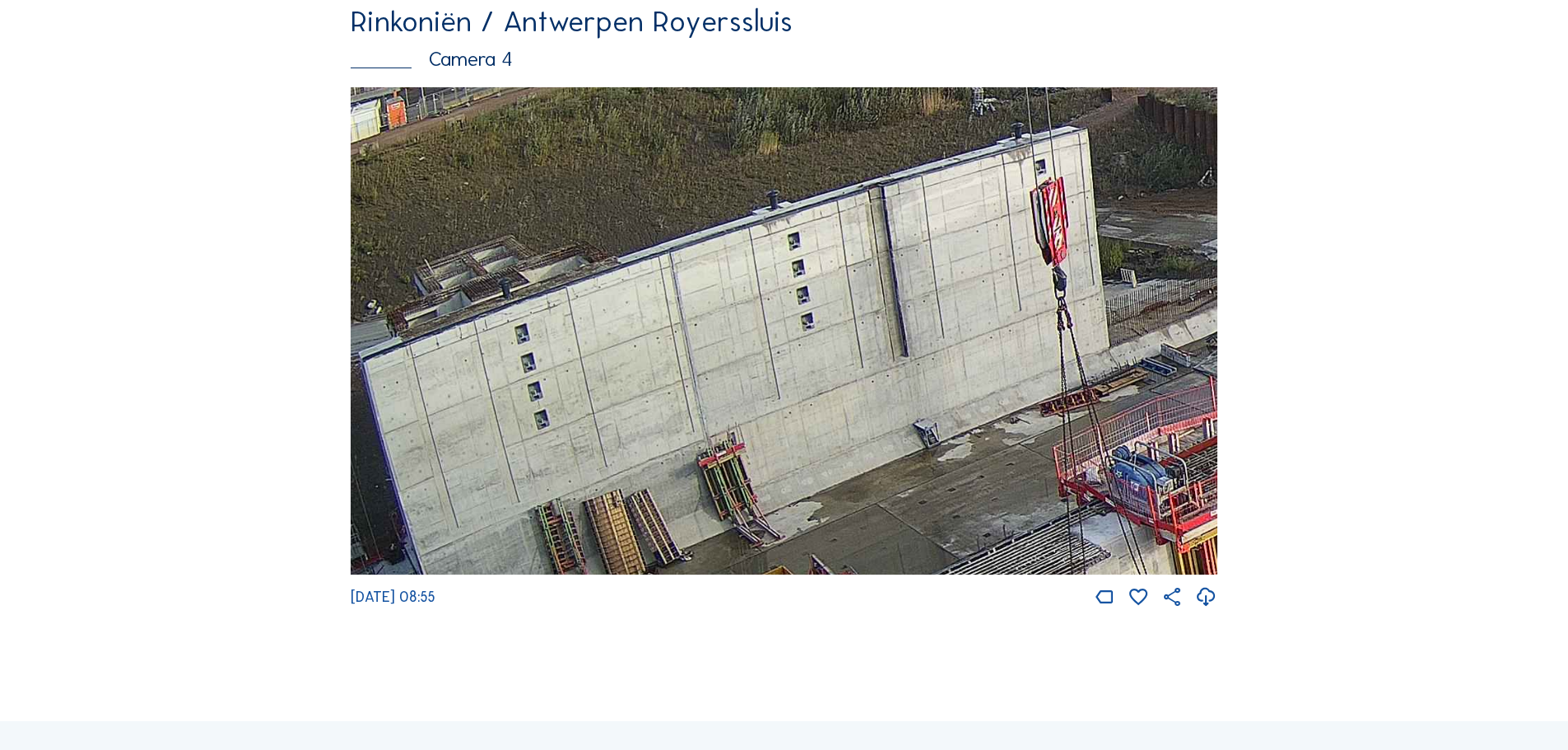
drag, startPoint x: 861, startPoint y: 342, endPoint x: 1403, endPoint y: 283, distance: 545.2
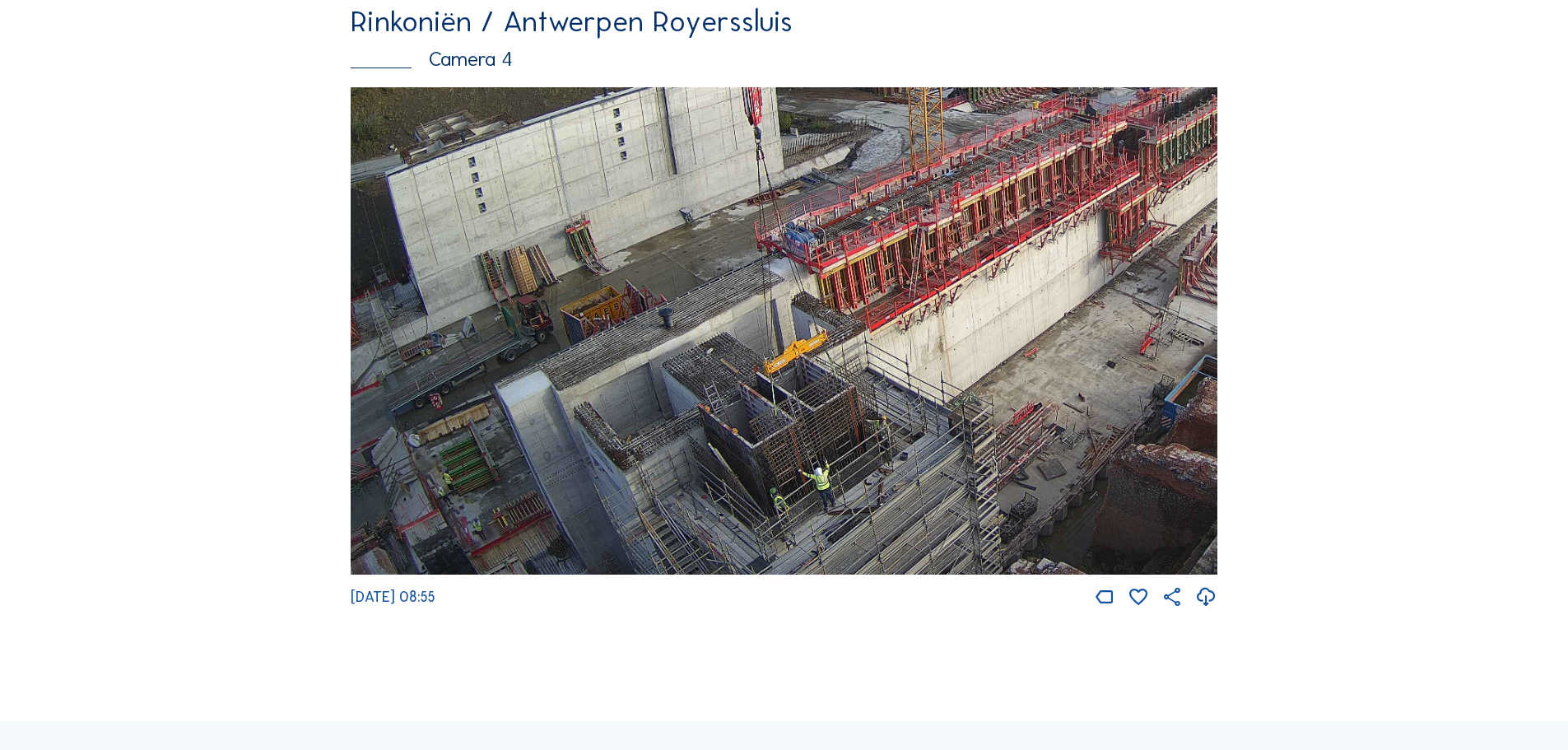
drag, startPoint x: 579, startPoint y: 463, endPoint x: 658, endPoint y: 322, distance: 161.6
click at [657, 324] on img at bounding box center [784, 331] width 867 height 488
